Goal: Information Seeking & Learning: Learn about a topic

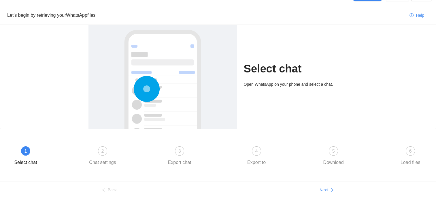
scroll to position [20, 0]
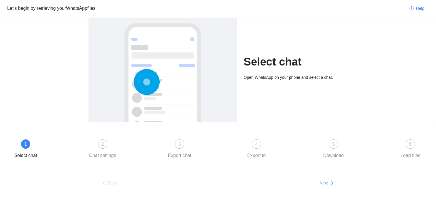
click at [27, 152] on div "Select chat" at bounding box center [25, 155] width 23 height 9
click at [328, 183] on span "Next" at bounding box center [324, 183] width 8 height 6
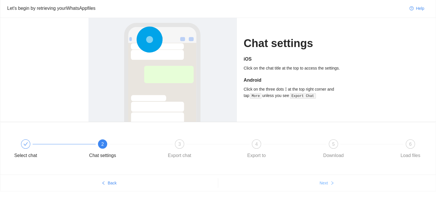
click at [328, 183] on span "Next" at bounding box center [324, 183] width 8 height 6
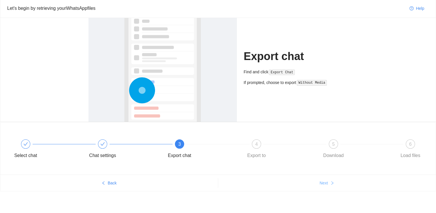
click at [328, 183] on span "Next" at bounding box center [324, 183] width 8 height 6
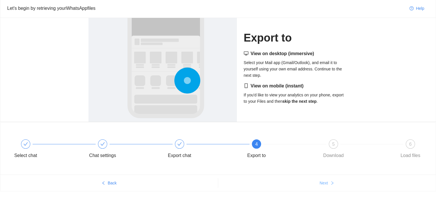
click at [328, 183] on span "Next" at bounding box center [324, 183] width 8 height 6
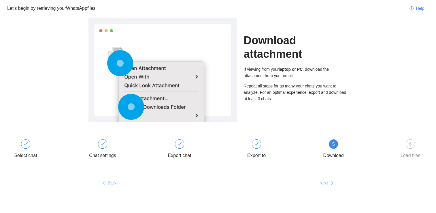
click at [328, 186] on button "Next" at bounding box center [327, 182] width 218 height 9
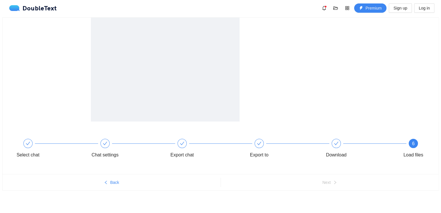
scroll to position [0, 0]
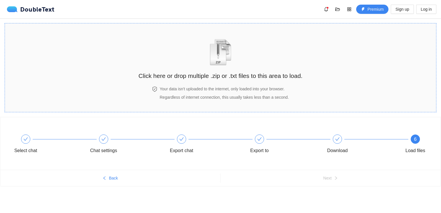
click at [283, 41] on div "Click here or drop multiple .zip or .txt files to this area to load." at bounding box center [220, 54] width 164 height 51
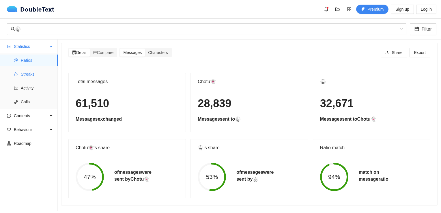
click at [25, 72] on span "Streaks" at bounding box center [37, 74] width 32 height 12
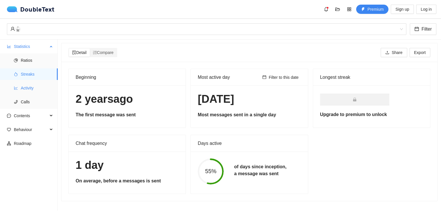
click at [14, 85] on li "Activity" at bounding box center [29, 88] width 58 height 12
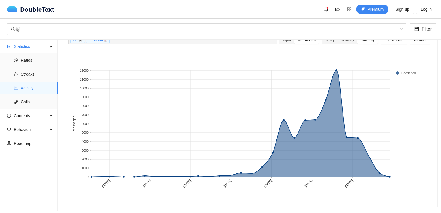
scroll to position [33, 0]
click at [31, 116] on span "Contents" at bounding box center [31, 116] width 34 height 12
click at [35, 146] on span "Emojis" at bounding box center [37, 144] width 32 height 12
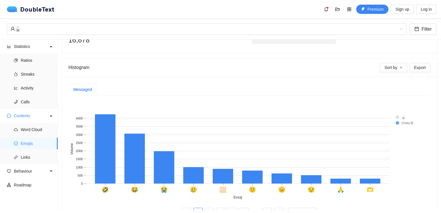
scroll to position [111, 0]
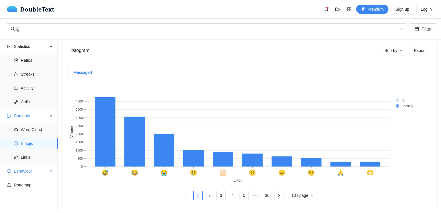
click at [26, 165] on span "Behaviour" at bounding box center [31, 171] width 34 height 12
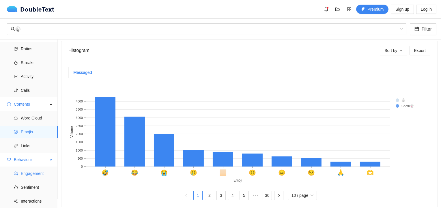
scroll to position [21, 0]
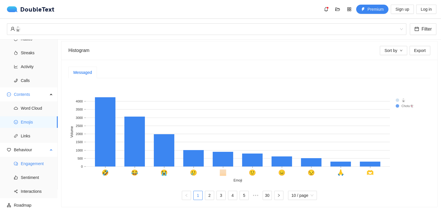
drag, startPoint x: 37, startPoint y: 159, endPoint x: 38, endPoint y: 161, distance: 2.9
click at [37, 159] on span "Engagement" at bounding box center [37, 164] width 32 height 12
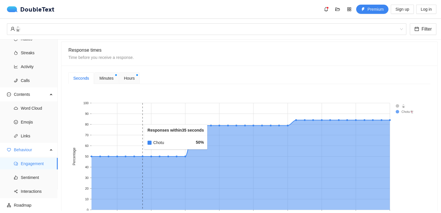
scroll to position [226, 0]
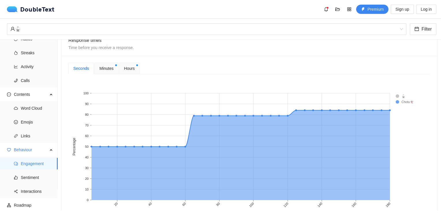
click at [103, 71] on div "Minutes" at bounding box center [106, 69] width 24 height 12
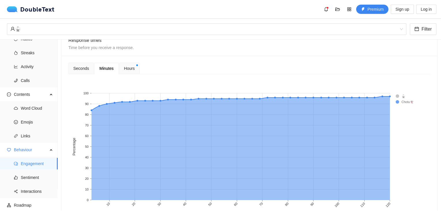
click at [124, 69] on span "Hours" at bounding box center [129, 68] width 11 height 6
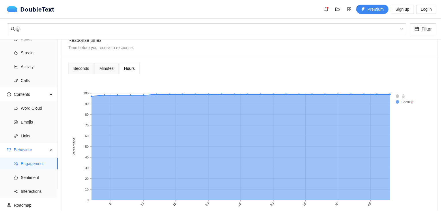
click at [111, 70] on span "Minutes" at bounding box center [106, 68] width 14 height 4
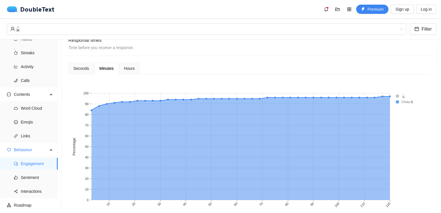
click at [106, 72] on div "Minutes" at bounding box center [106, 69] width 24 height 12
click at [85, 69] on div "Seconds" at bounding box center [81, 68] width 16 height 6
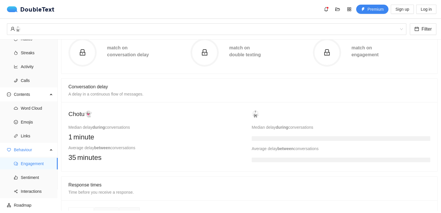
scroll to position [53, 0]
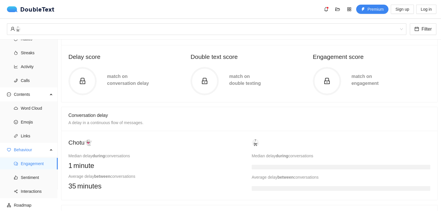
click at [86, 93] on circle at bounding box center [82, 81] width 27 height 27
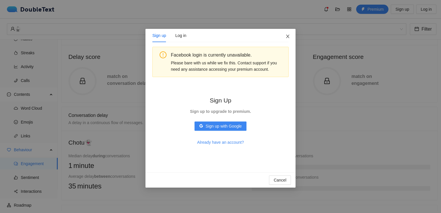
click at [285, 33] on span "Close" at bounding box center [288, 37] width 16 height 16
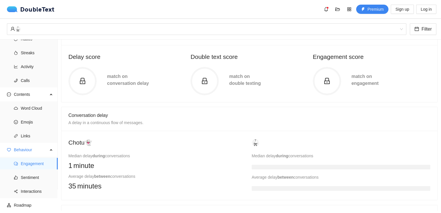
drag, startPoint x: 240, startPoint y: 155, endPoint x: 252, endPoint y: 153, distance: 12.3
click at [242, 154] on div "Median delay during conversations" at bounding box center [157, 156] width 178 height 6
drag, startPoint x: 259, startPoint y: 153, endPoint x: 271, endPoint y: 158, distance: 12.3
click at [269, 156] on div "Median delay during conversations" at bounding box center [340, 156] width 178 height 6
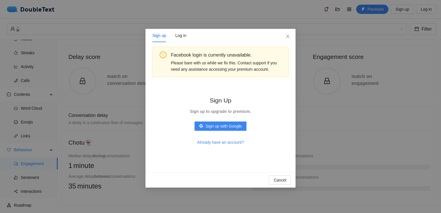
drag, startPoint x: 271, startPoint y: 158, endPoint x: 280, endPoint y: 169, distance: 14.4
click at [280, 169] on div "Sign up Log in Facebook login is currently unavailable. Please bare with us whi…" at bounding box center [220, 100] width 150 height 143
click at [211, 126] on span "Sign up with Google" at bounding box center [223, 126] width 36 height 6
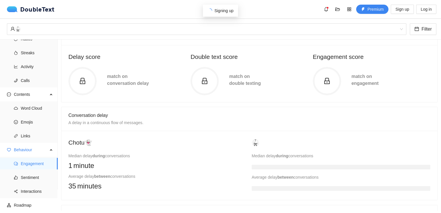
click at [215, 144] on body "DoubleText Premium Sign up Log in Click here or drop multiple .zip or .txt file…" at bounding box center [220, 106] width 441 height 213
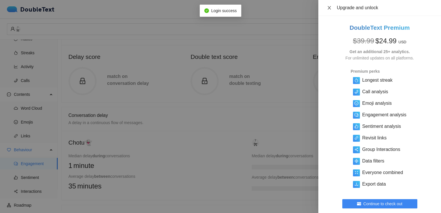
click at [325, 6] on button "Close" at bounding box center [329, 7] width 8 height 5
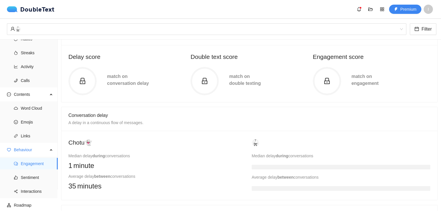
click at [253, 120] on div "Conversation delay A delay in a continuous flow of messages." at bounding box center [249, 119] width 362 height 14
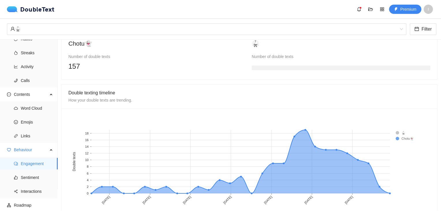
scroll to position [473, 0]
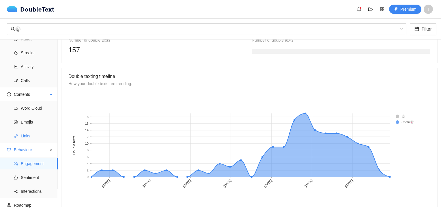
click at [31, 136] on span "Links" at bounding box center [37, 136] width 32 height 12
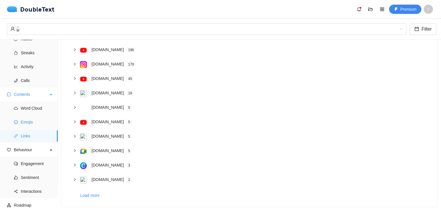
scroll to position [60, 0]
click at [33, 120] on span "Emojis" at bounding box center [37, 122] width 32 height 12
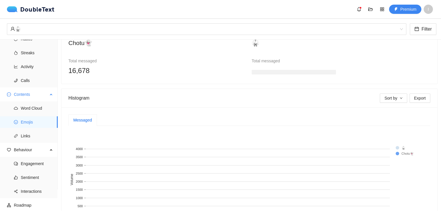
scroll to position [111, 0]
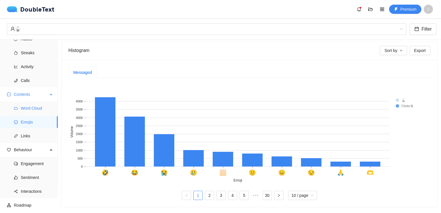
click at [36, 110] on span "Word Cloud" at bounding box center [37, 108] width 32 height 12
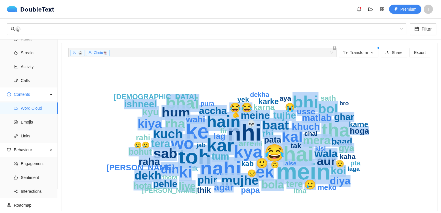
drag, startPoint x: 126, startPoint y: 146, endPoint x: 139, endPoint y: 42, distance: 104.6
click at [139, 42] on section "🥋 Chotu👻 + 0 ... Transform Share Export mein nhi ke toh hai nahi tha kar bhi ky…" at bounding box center [249, 125] width 383 height 171
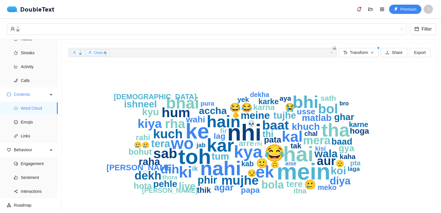
click at [364, 151] on icon "mein nhi ke toh hai nahi tha kar bhi kya 😂 hain wo ek ki bhai kal sab hum bol r…" at bounding box center [246, 144] width 357 height 150
click at [29, 122] on span "Emojis" at bounding box center [37, 122] width 32 height 12
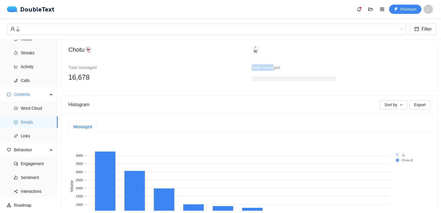
drag, startPoint x: 269, startPoint y: 59, endPoint x: 270, endPoint y: 56, distance: 2.9
click at [270, 57] on div "🥋 Total messaged" at bounding box center [340, 64] width 178 height 39
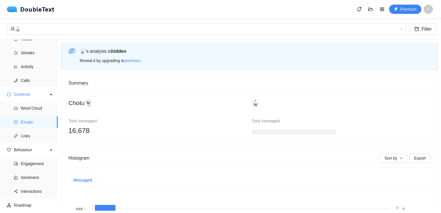
click at [301, 118] on div "Total messaged" at bounding box center [293, 121] width 84 height 6
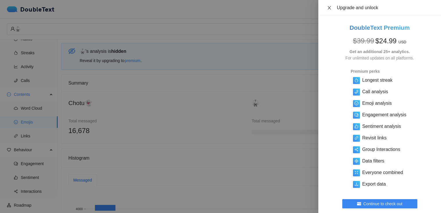
click at [330, 9] on icon "close" at bounding box center [328, 7] width 3 height 3
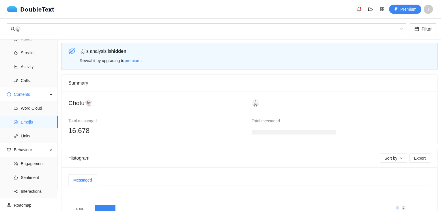
drag, startPoint x: 294, startPoint y: 103, endPoint x: 291, endPoint y: 93, distance: 10.6
click at [72, 49] on icon "eye-invisible" at bounding box center [71, 51] width 7 height 7
click at [45, 32] on div "🥋" at bounding box center [203, 29] width 387 height 11
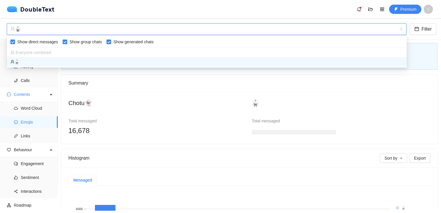
click at [21, 53] on span "Everyone combined" at bounding box center [30, 52] width 41 height 5
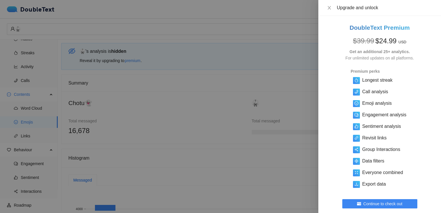
click at [335, 10] on div "Upgrade and unlock" at bounding box center [379, 8] width 109 height 6
click at [329, 8] on icon "close" at bounding box center [328, 7] width 3 height 3
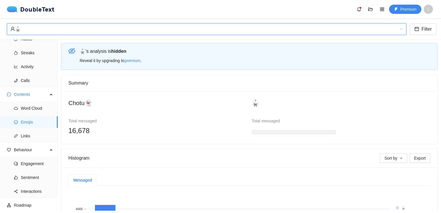
click at [403, 30] on span "🥋" at bounding box center [206, 29] width 392 height 11
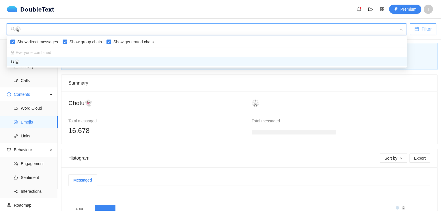
click at [426, 31] on span "Filter" at bounding box center [426, 28] width 10 height 7
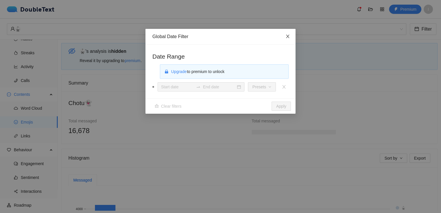
drag, startPoint x: 284, startPoint y: 40, endPoint x: 291, endPoint y: 37, distance: 6.7
click at [285, 40] on span "Close" at bounding box center [288, 37] width 16 height 16
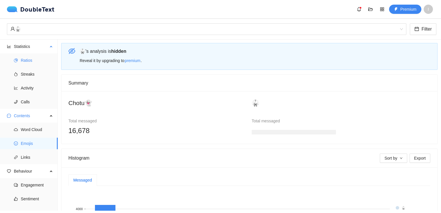
click at [39, 60] on span "Ratios" at bounding box center [37, 60] width 32 height 12
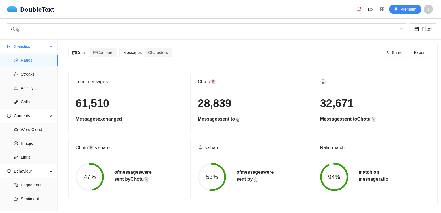
click at [32, 41] on span "Statistics" at bounding box center [31, 47] width 34 height 12
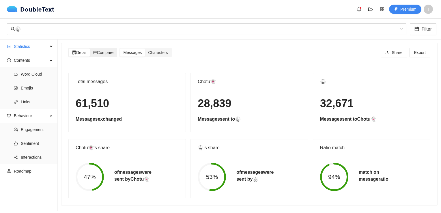
drag, startPoint x: 72, startPoint y: 53, endPoint x: 92, endPoint y: 54, distance: 20.5
click at [77, 54] on div "Detail" at bounding box center [79, 52] width 21 height 8
click at [130, 53] on span "Messages" at bounding box center [132, 52] width 18 height 5
click at [120, 48] on input "Messages" at bounding box center [120, 48] width 0 height 0
click at [116, 51] on div "Compare" at bounding box center [103, 52] width 27 height 8
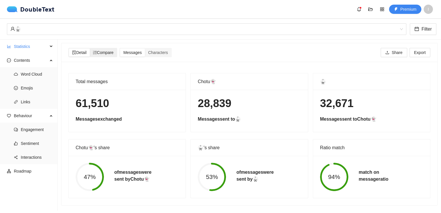
click at [90, 48] on input "Compare" at bounding box center [90, 48] width 0 height 0
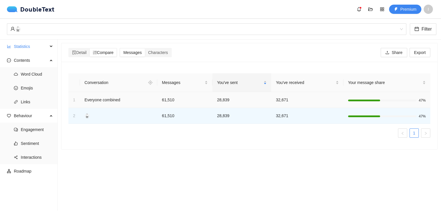
click at [133, 98] on td "Everyone combined" at bounding box center [118, 100] width 77 height 16
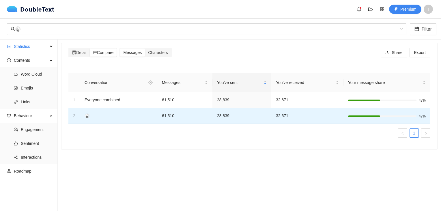
click at [175, 121] on td "61,510" at bounding box center [184, 116] width 55 height 16
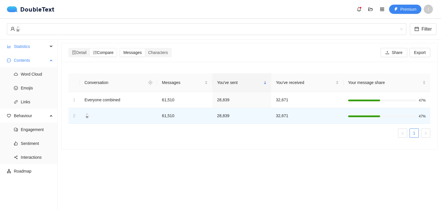
drag, startPoint x: 35, startPoint y: 58, endPoint x: 31, endPoint y: 60, distance: 3.9
click at [35, 58] on span "Contents" at bounding box center [31, 60] width 34 height 12
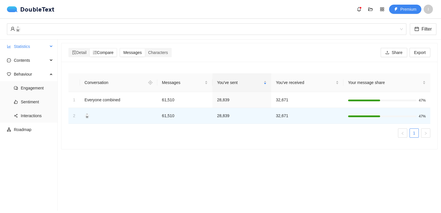
click at [15, 47] on span "Statistics" at bounding box center [31, 47] width 34 height 12
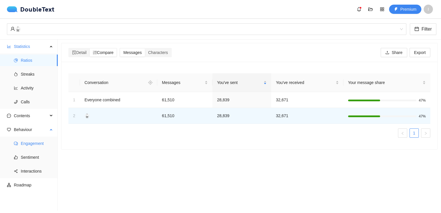
click at [41, 140] on span "Engagement" at bounding box center [37, 144] width 32 height 12
